Goal: Find specific page/section: Find specific page/section

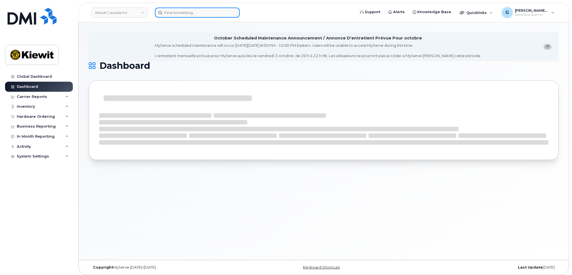
click at [177, 11] on input at bounding box center [197, 13] width 85 height 10
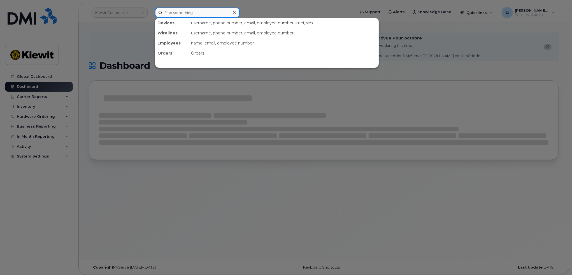
paste input "268434"
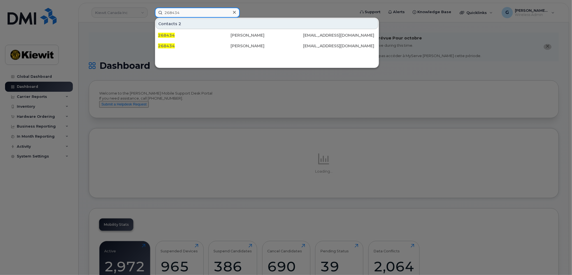
type input "268434"
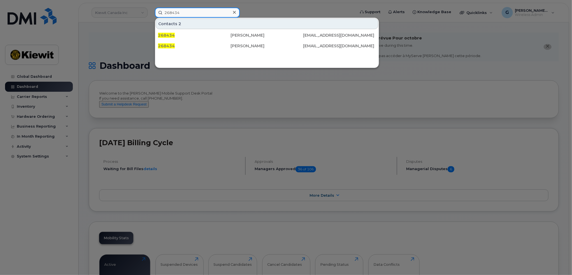
drag, startPoint x: 203, startPoint y: 9, endPoint x: 130, endPoint y: 16, distance: 73.7
click at [150, 16] on div "268434 Contacts 2 268434 Michael Vergara Diaz MDIAZ@WEEKSMARINE.COM 268434 Mich…" at bounding box center [253, 13] width 206 height 10
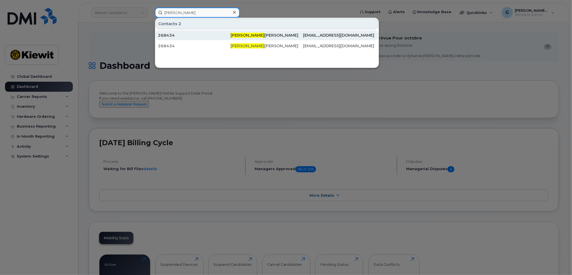
type input "michael verga"
click at [204, 34] on div "268434" at bounding box center [194, 35] width 73 height 6
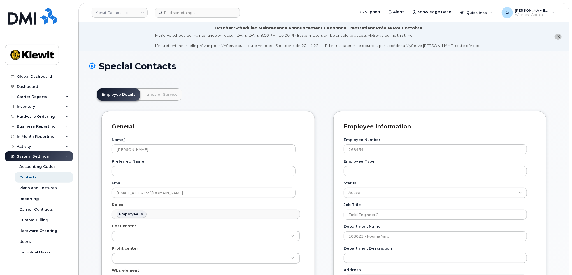
scroll to position [17, 0]
click at [131, 12] on link "Kiewit Canada Inc" at bounding box center [120, 13] width 56 height 10
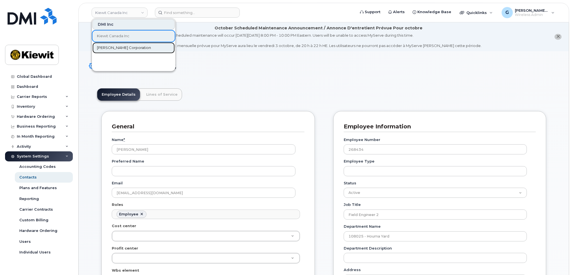
click at [115, 44] on link "Kiewit Corporation" at bounding box center [133, 47] width 82 height 11
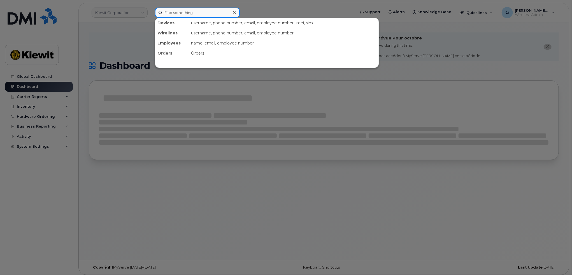
click at [188, 14] on input at bounding box center [197, 13] width 85 height 10
paste input "268434"
type input "268434"
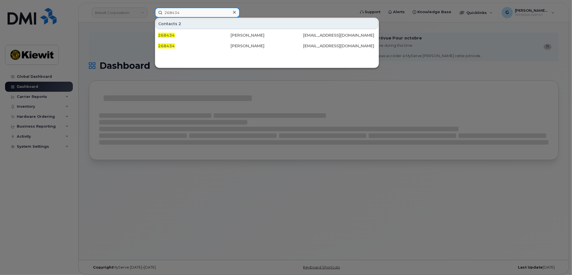
click at [164, 12] on input "268434" at bounding box center [197, 13] width 85 height 10
drag, startPoint x: 189, startPoint y: 13, endPoint x: 159, endPoint y: 13, distance: 30.5
click at [159, 13] on input "268434" at bounding box center [197, 13] width 85 height 10
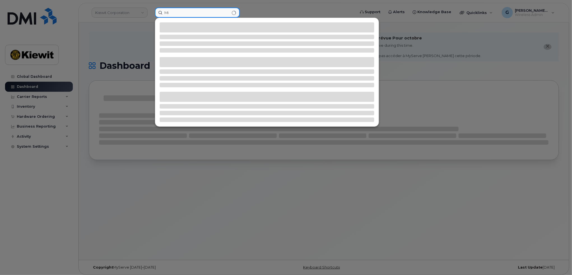
type input "M"
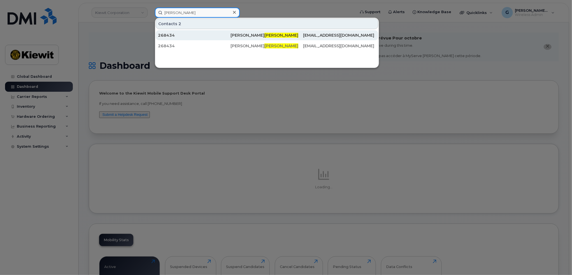
type input "vergara diaz"
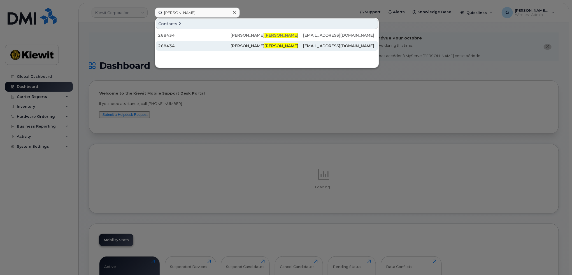
drag, startPoint x: 242, startPoint y: 33, endPoint x: 246, endPoint y: 45, distance: 12.0
click at [242, 33] on div "Michael Vergara Diaz" at bounding box center [266, 35] width 73 height 6
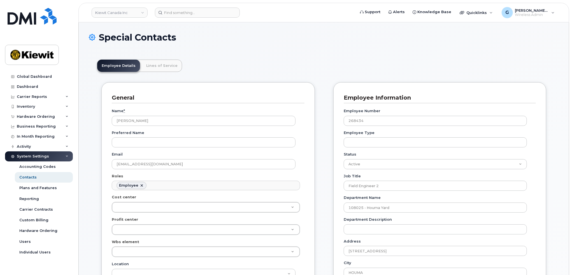
scroll to position [17, 0]
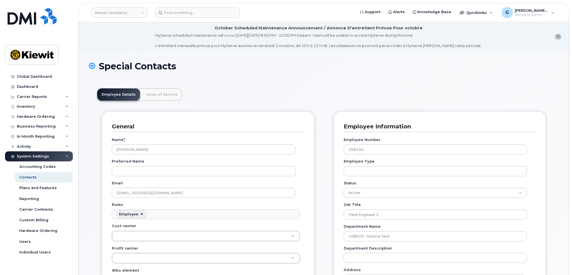
click at [191, 75] on div "Special Contacts" at bounding box center [324, 70] width 470 height 19
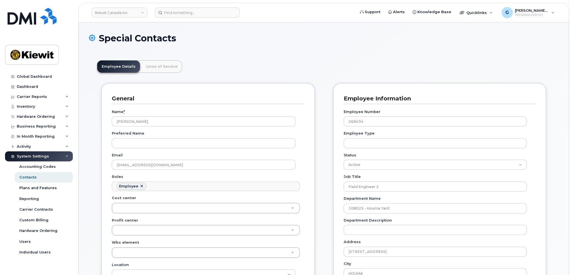
scroll to position [0, 0]
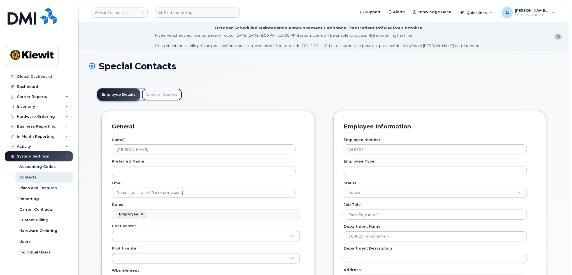
click at [148, 93] on link "Lines of Service" at bounding box center [162, 94] width 40 height 12
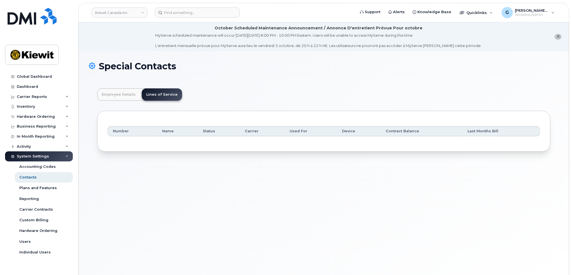
click at [231, 143] on div "Number Name Status Carrier Used For Device Contract Balance Last Months Bill" at bounding box center [323, 131] width 453 height 41
click at [178, 142] on div "Number Name Status Carrier Used For Device Contract Balance Last Months Bill" at bounding box center [323, 131] width 453 height 41
click at [116, 92] on link "Employee Details" at bounding box center [118, 94] width 43 height 12
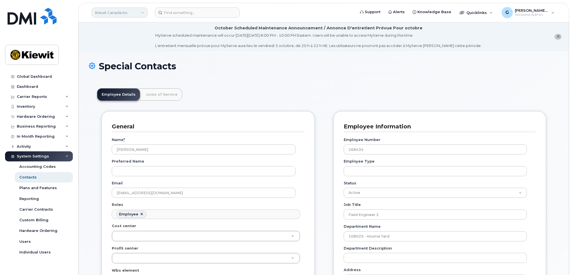
click at [118, 15] on link "Kiewit Canada Inc" at bounding box center [120, 13] width 56 height 10
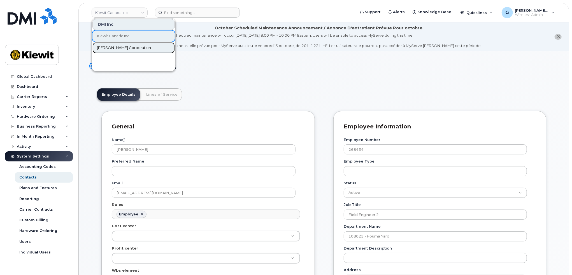
click at [115, 45] on span "Kiewit Corporation" at bounding box center [124, 48] width 54 height 6
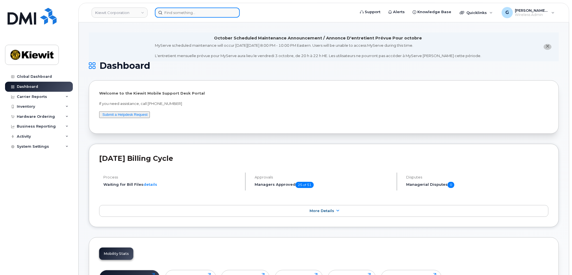
click at [192, 12] on input at bounding box center [197, 13] width 85 height 10
paste input "00268434"
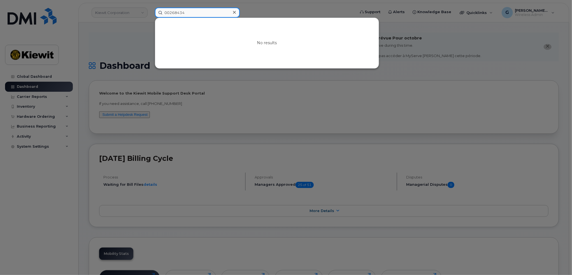
click at [170, 13] on input "00268434" at bounding box center [197, 13] width 85 height 10
type input "268434"
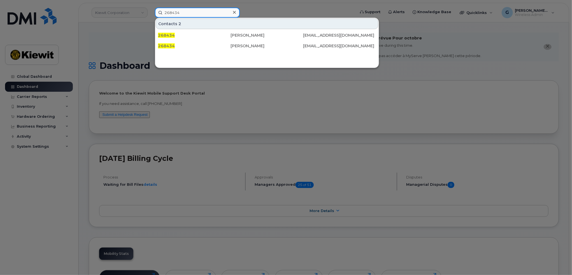
drag, startPoint x: 201, startPoint y: 12, endPoint x: 145, endPoint y: 6, distance: 56.6
click at [150, 8] on div "268434 Contacts 2 268434 [PERSON_NAME] [EMAIL_ADDRESS][DOMAIN_NAME] 268434 [PER…" at bounding box center [253, 13] width 206 height 10
type input "[PERSON_NAME]"
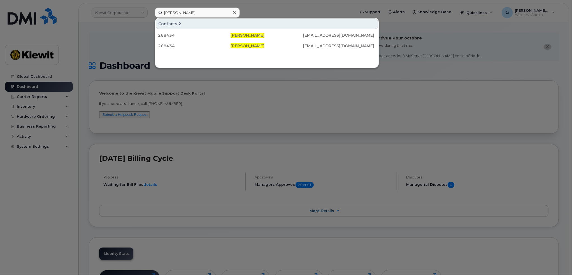
click at [119, 13] on div at bounding box center [286, 137] width 572 height 275
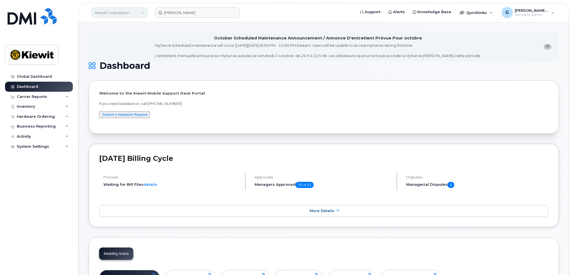
click at [118, 15] on link "Kiewit Corporation" at bounding box center [120, 13] width 56 height 10
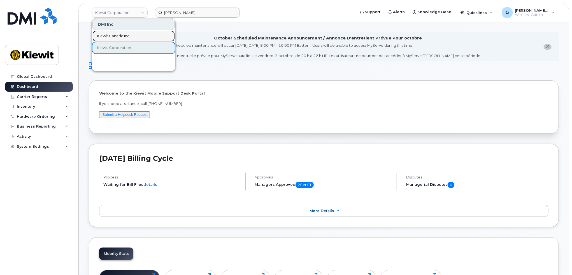
drag, startPoint x: 110, startPoint y: 37, endPoint x: 171, endPoint y: 49, distance: 61.7
click at [110, 37] on span "Kiewit Canada Inc" at bounding box center [113, 36] width 32 height 6
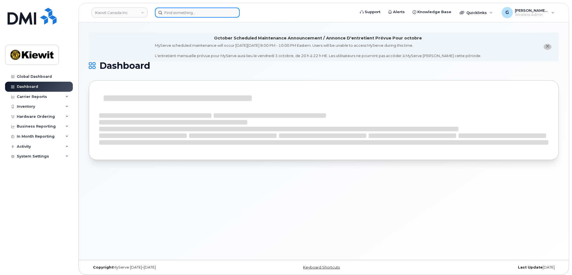
click at [181, 16] on input at bounding box center [197, 13] width 85 height 10
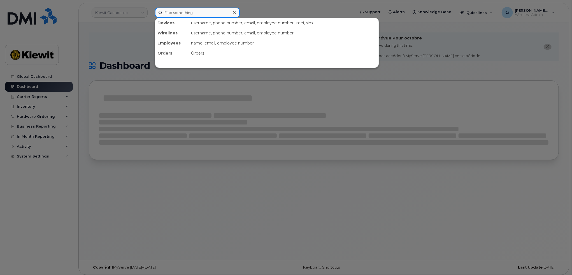
paste input "00268434"
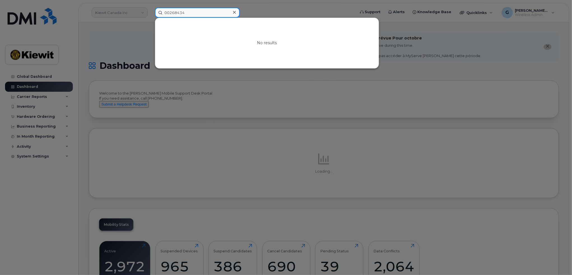
click at [169, 12] on input "00268434" at bounding box center [197, 13] width 85 height 10
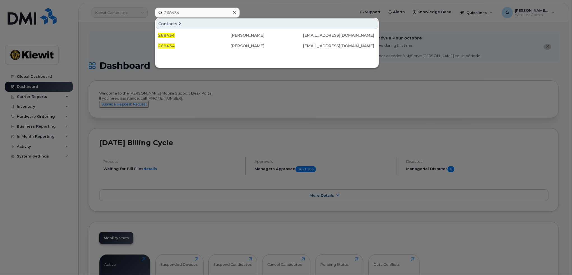
click at [117, 43] on div at bounding box center [286, 137] width 572 height 275
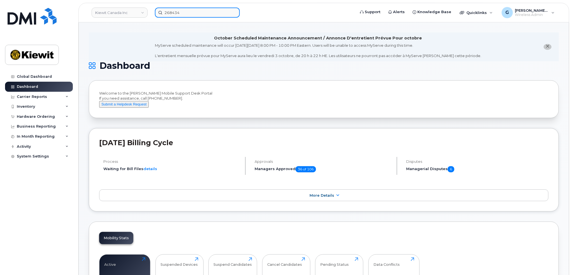
click at [188, 16] on input "268434" at bounding box center [197, 13] width 85 height 10
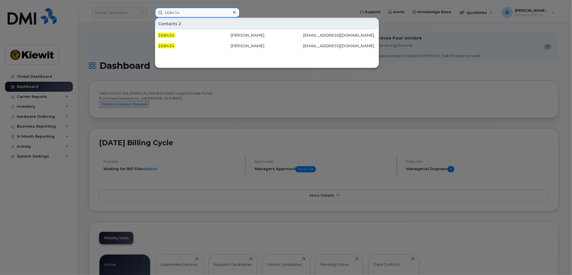
type input "268434"
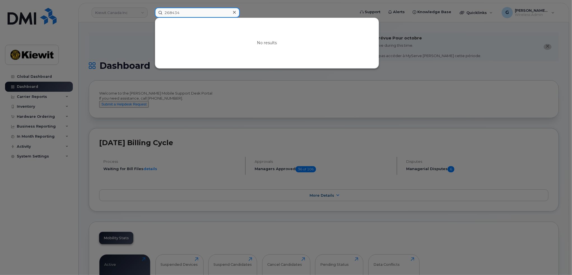
drag, startPoint x: 193, startPoint y: 13, endPoint x: 151, endPoint y: 14, distance: 41.5
click at [151, 14] on div "268434 No results" at bounding box center [253, 13] width 206 height 10
click at [136, 23] on div at bounding box center [286, 137] width 572 height 275
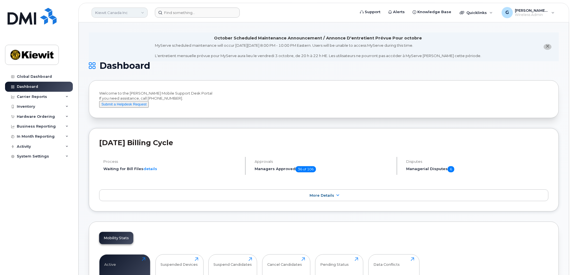
click at [134, 12] on link "Kiewit Canada Inc" at bounding box center [120, 13] width 56 height 10
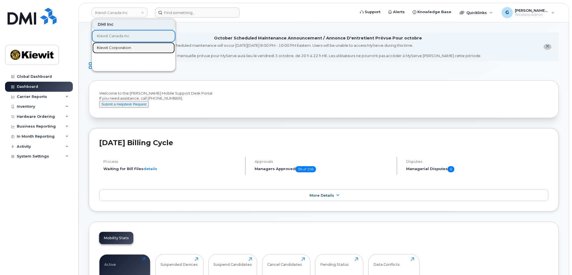
drag, startPoint x: 125, startPoint y: 45, endPoint x: 174, endPoint y: 13, distance: 58.0
click at [125, 45] on span "Kiewit Corporation" at bounding box center [114, 48] width 34 height 6
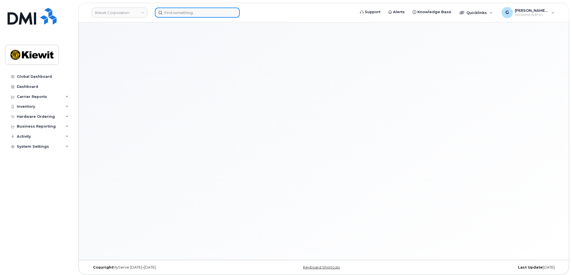
click at [190, 15] on input at bounding box center [197, 13] width 85 height 10
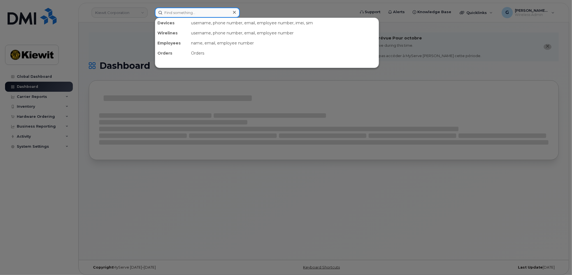
paste input "268434"
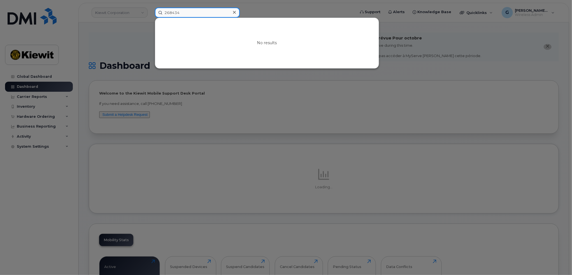
click at [165, 12] on input "268434" at bounding box center [197, 13] width 85 height 10
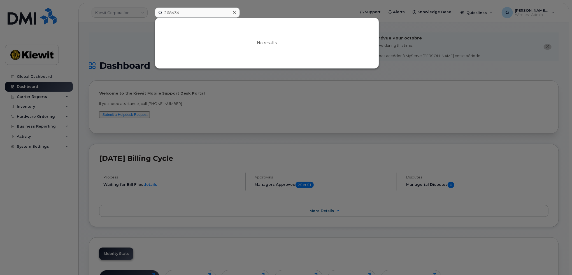
click at [200, 97] on div at bounding box center [286, 137] width 572 height 275
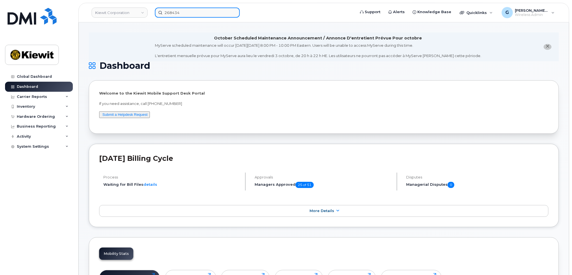
click at [177, 13] on input "268434" at bounding box center [197, 13] width 85 height 10
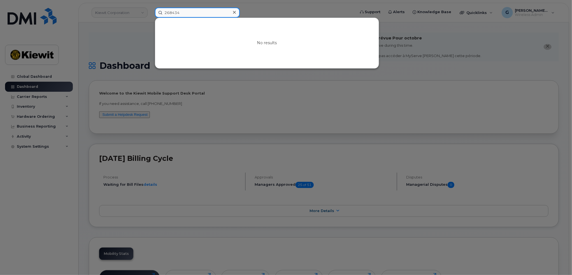
click at [185, 13] on input "268434" at bounding box center [197, 13] width 85 height 10
click at [185, 14] on input "268434" at bounding box center [197, 13] width 85 height 10
drag, startPoint x: 192, startPoint y: 10, endPoint x: 128, endPoint y: 11, distance: 63.8
click at [150, 11] on div "268434 No results" at bounding box center [253, 13] width 206 height 10
paste input
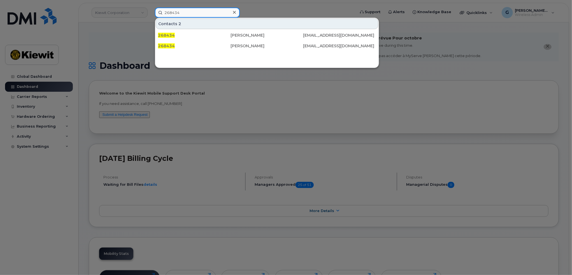
type input "268434"
click at [131, 40] on div at bounding box center [286, 137] width 572 height 275
